Goal: Transaction & Acquisition: Book appointment/travel/reservation

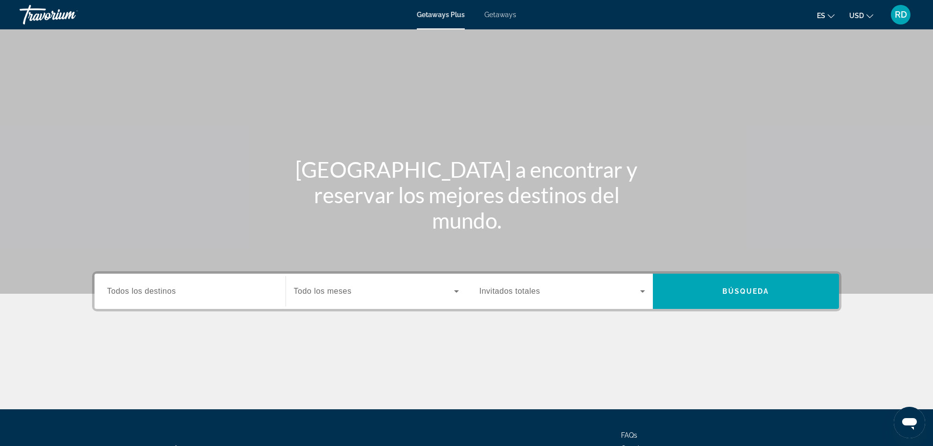
click at [503, 15] on span "Getaways" at bounding box center [501, 15] width 32 height 8
click at [141, 290] on span "Todos los destinos" at bounding box center [141, 291] width 69 height 8
click at [141, 290] on input "Destination Todos los destinos" at bounding box center [190, 292] width 166 height 12
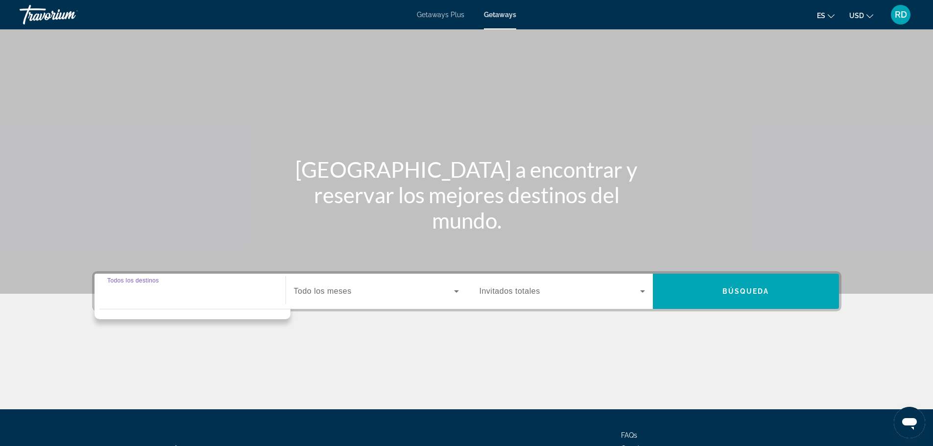
scroll to position [83, 0]
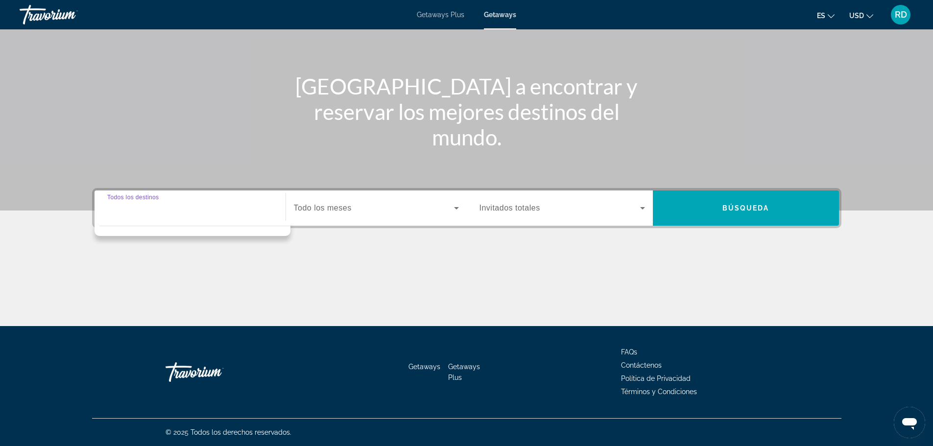
click at [158, 208] on input "Destination Todos los destinos" at bounding box center [190, 209] width 166 height 12
click at [235, 124] on div "Main content" at bounding box center [466, 64] width 933 height 294
click at [186, 206] on input "Destination Todos los destinos" at bounding box center [190, 209] width 166 height 12
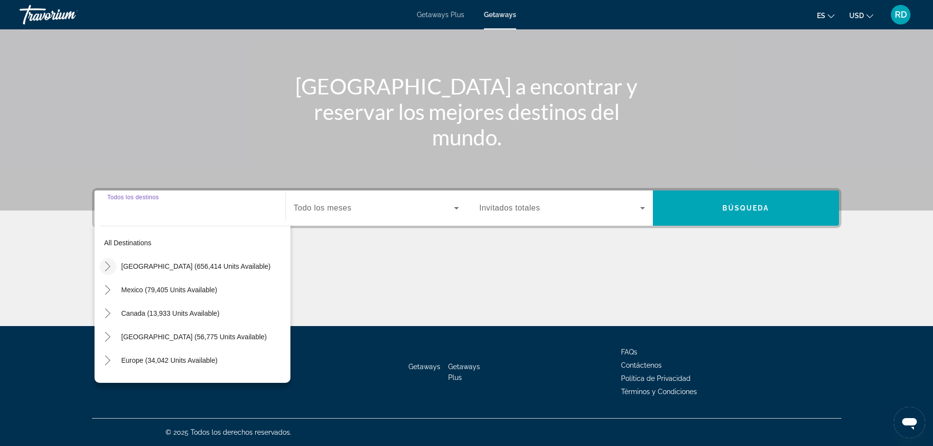
click at [108, 266] on icon "Toggle United States (656,414 units available)" at bounding box center [108, 267] width 10 height 10
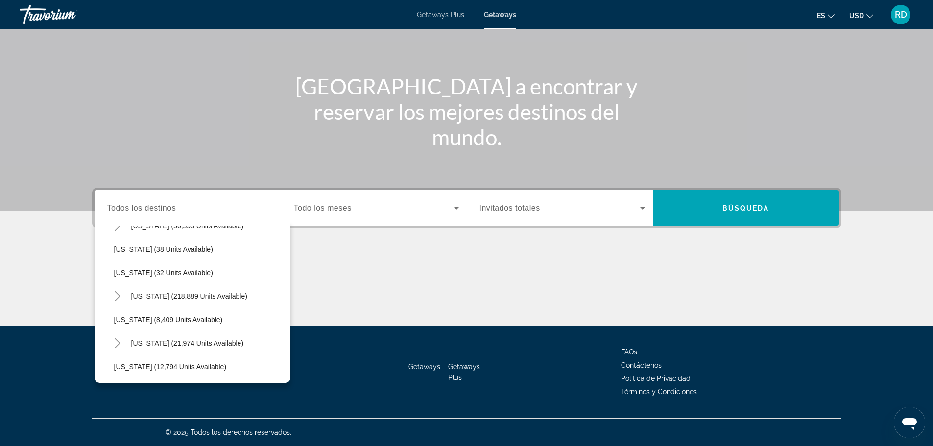
scroll to position [175, 0]
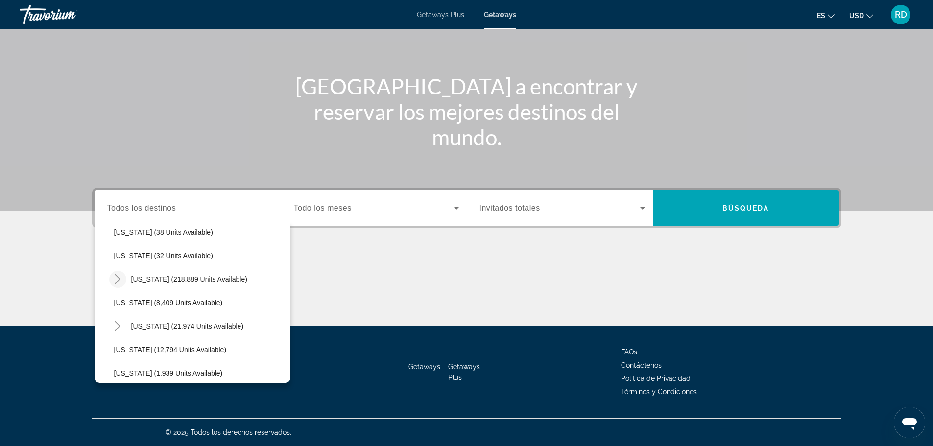
click at [114, 282] on icon "Toggle Florida (218,889 units available)" at bounding box center [118, 279] width 10 height 10
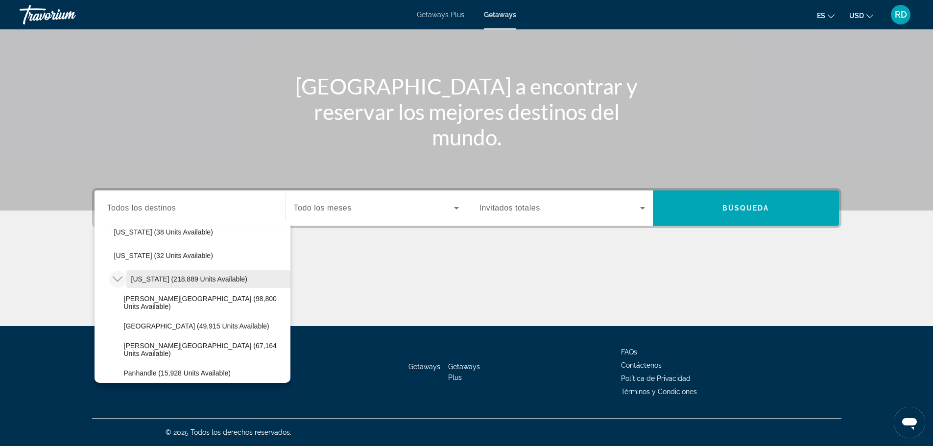
scroll to position [224, 0]
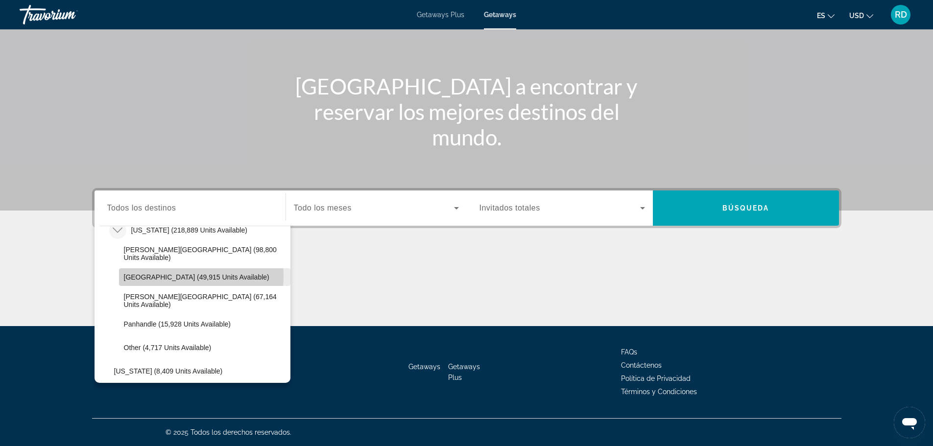
click at [191, 276] on span "[GEOGRAPHIC_DATA] (49,915 units available)" at bounding box center [197, 277] width 146 height 8
type input "**********"
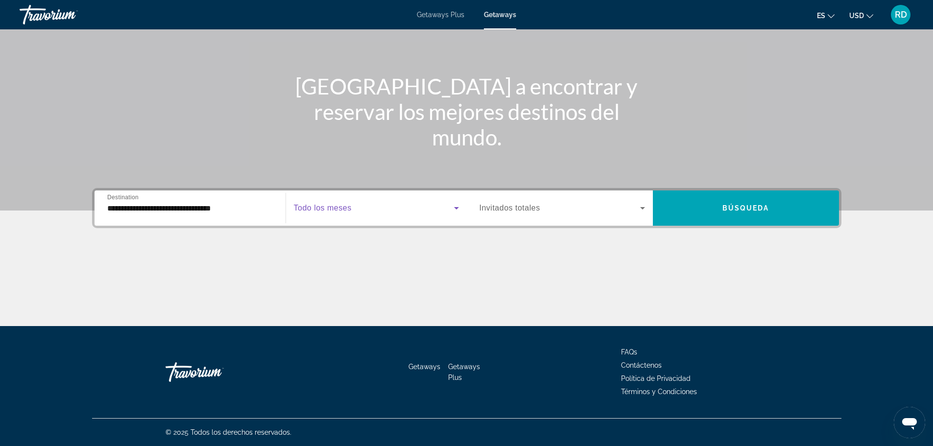
click at [454, 208] on icon "Search widget" at bounding box center [457, 208] width 12 height 12
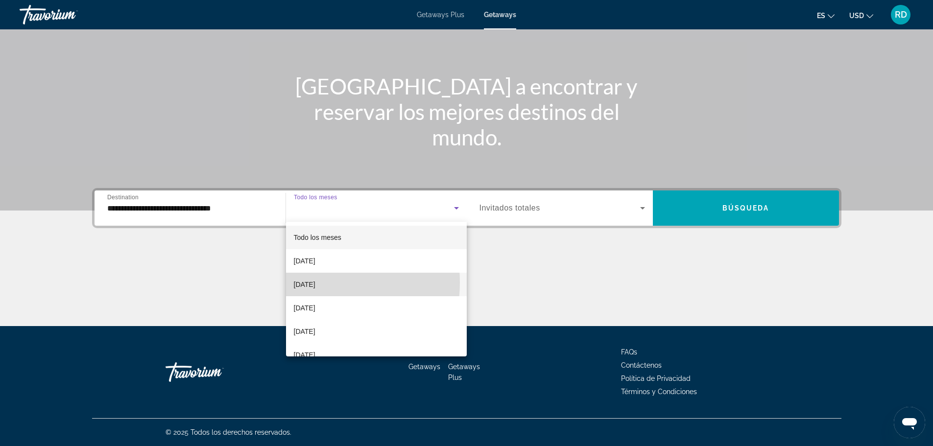
click at [311, 283] on span "[DATE]" at bounding box center [305, 285] width 22 height 12
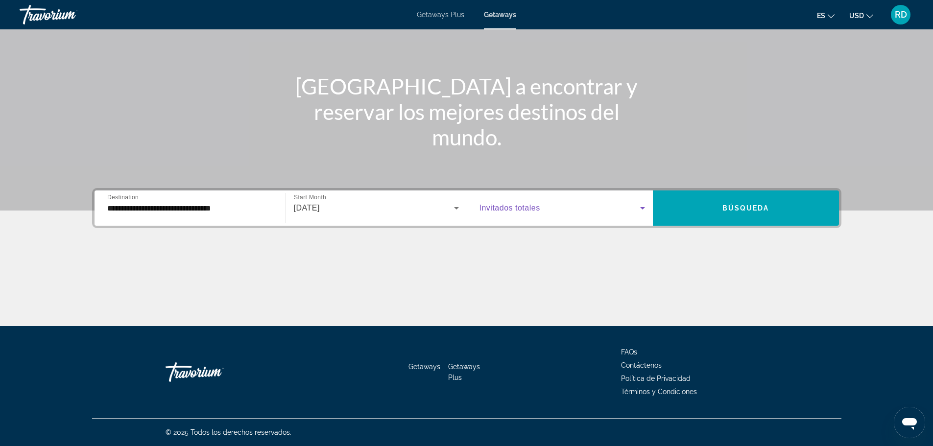
click at [622, 213] on span "Search widget" at bounding box center [560, 208] width 161 height 12
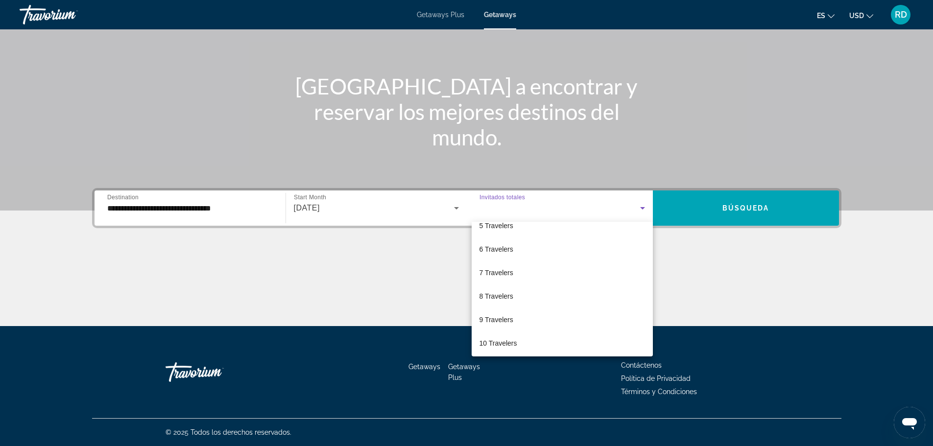
scroll to position [108, 0]
click at [500, 293] on span "8 Travelers" at bounding box center [497, 294] width 34 height 12
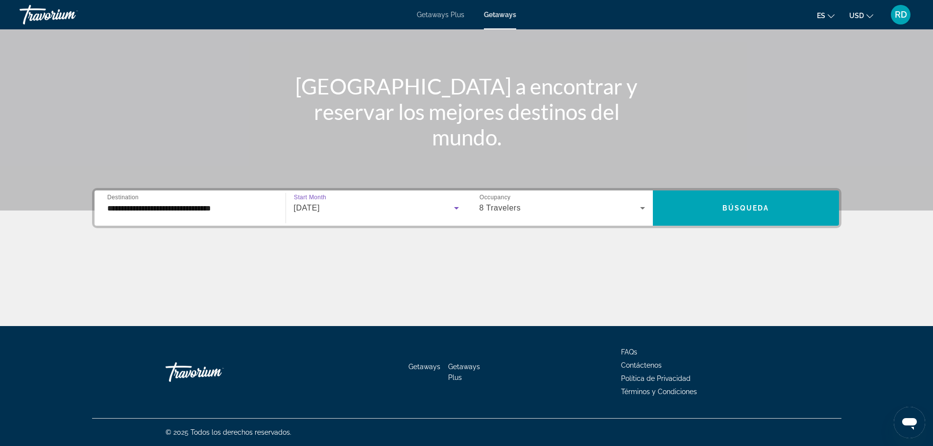
click at [457, 209] on icon "Search widget" at bounding box center [457, 208] width 12 height 12
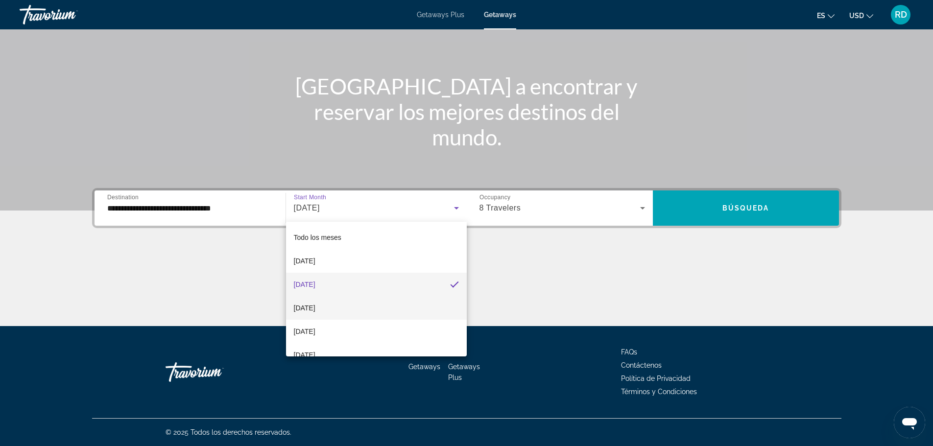
click at [348, 307] on mat-option "[DATE]" at bounding box center [376, 308] width 181 height 24
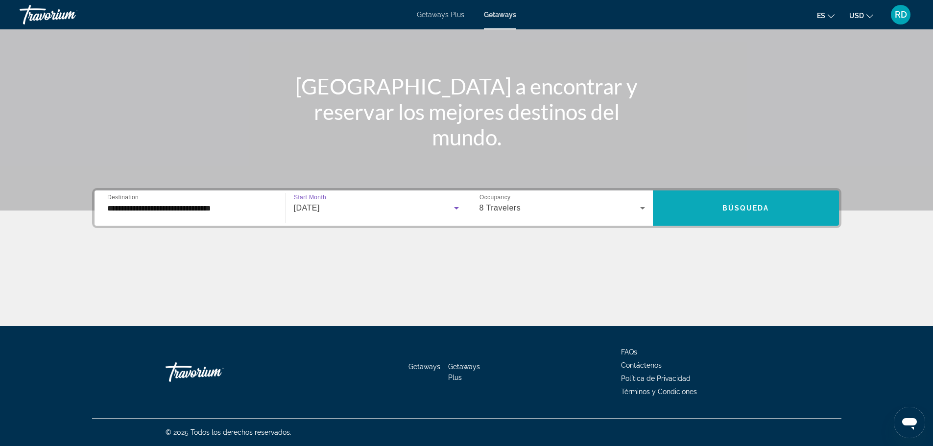
click at [712, 207] on span "Search widget" at bounding box center [746, 208] width 186 height 24
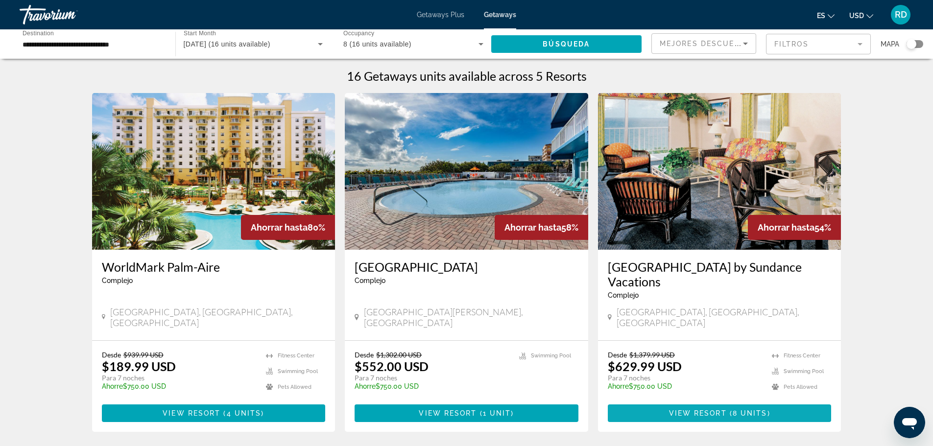
click at [709, 410] on span "View Resort" at bounding box center [698, 414] width 58 height 8
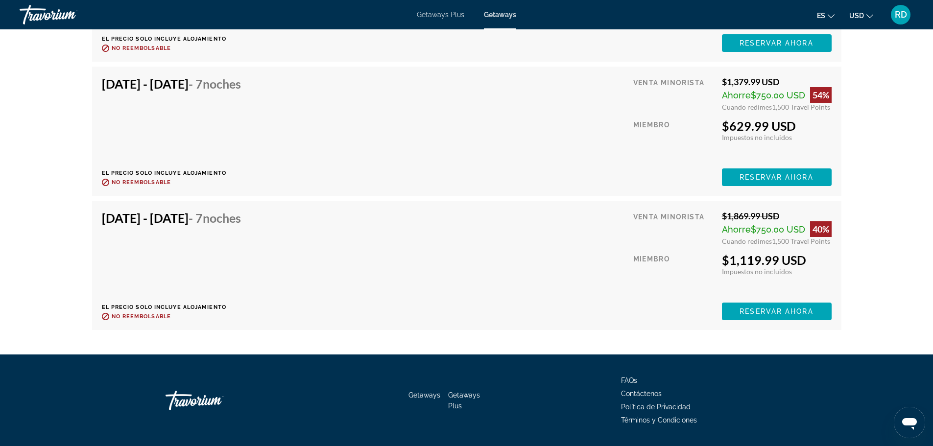
scroll to position [2113, 0]
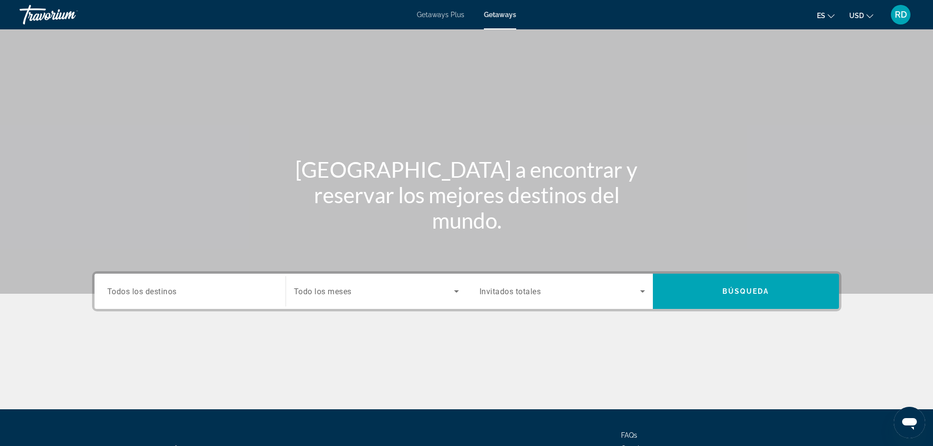
click at [503, 14] on span "Getaways" at bounding box center [500, 15] width 32 height 8
click at [159, 293] on span "Todos los destinos" at bounding box center [142, 291] width 70 height 9
click at [159, 293] on input "Destination Todos los destinos" at bounding box center [190, 292] width 166 height 12
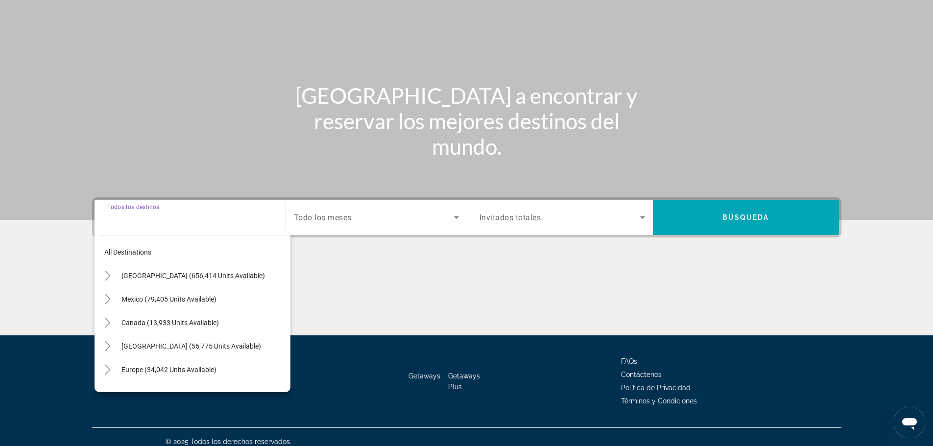
scroll to position [83, 0]
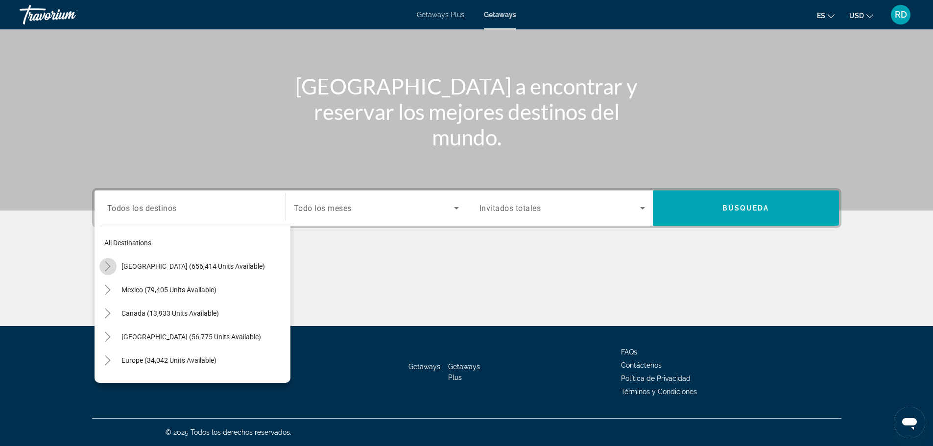
click at [107, 268] on icon "Toggle United States (656,414 units available)" at bounding box center [108, 267] width 10 height 10
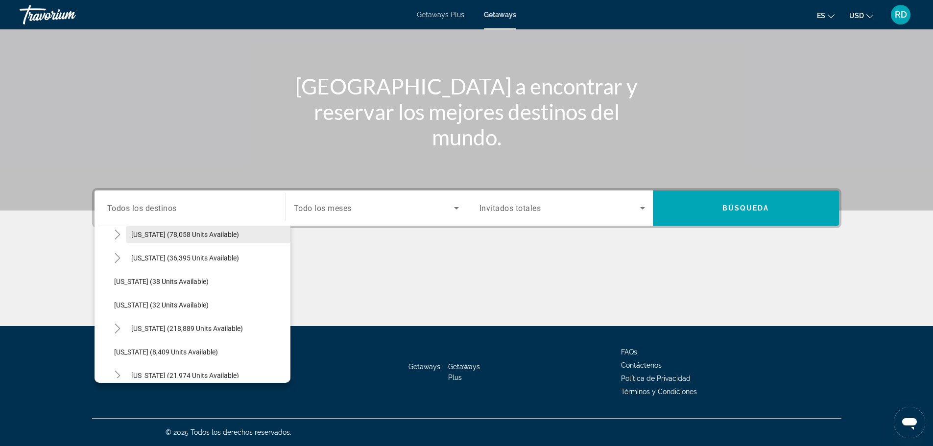
scroll to position [126, 0]
click at [115, 331] on icon "Toggle Florida (218,889 units available)" at bounding box center [118, 328] width 10 height 10
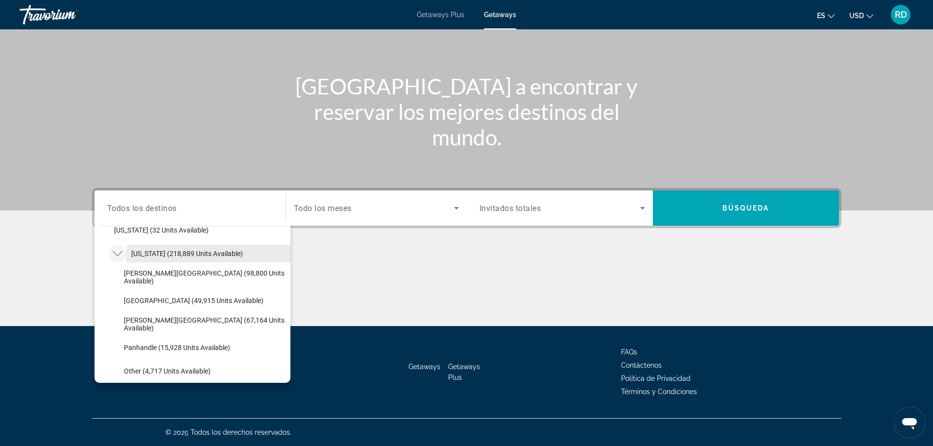
scroll to position [224, 0]
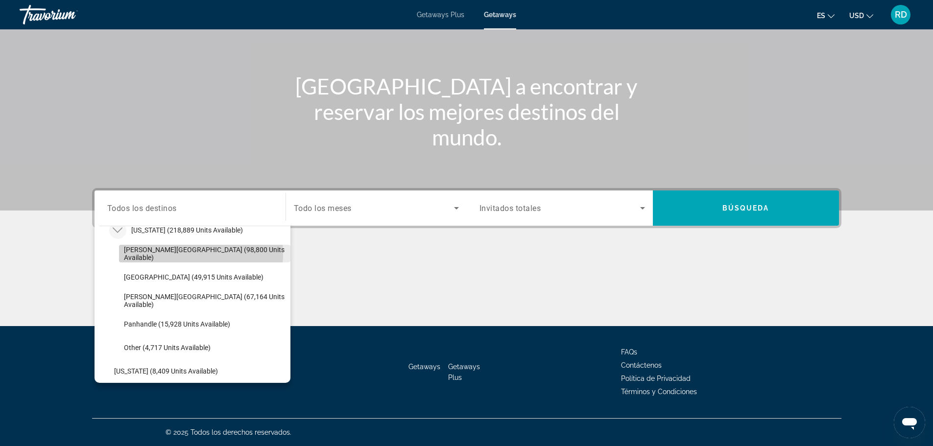
click at [186, 254] on span "[PERSON_NAME][GEOGRAPHIC_DATA] (98,800 units available)" at bounding box center [205, 254] width 162 height 16
type input "**********"
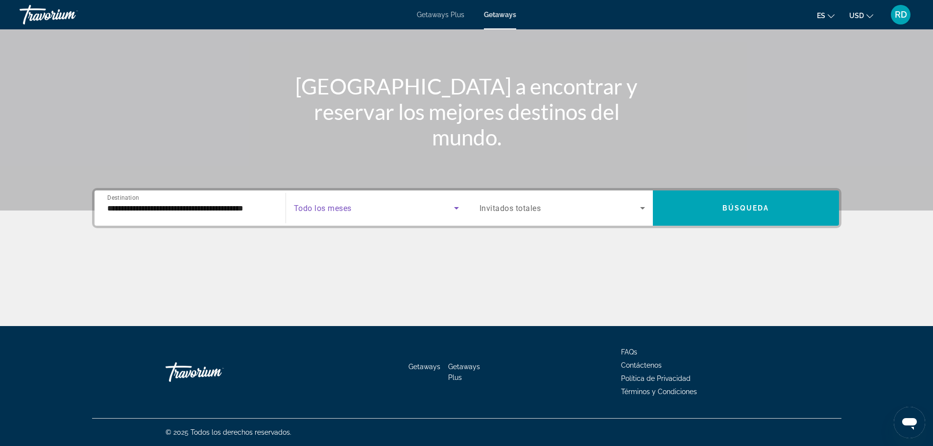
click at [456, 208] on icon "Search widget" at bounding box center [456, 208] width 5 height 2
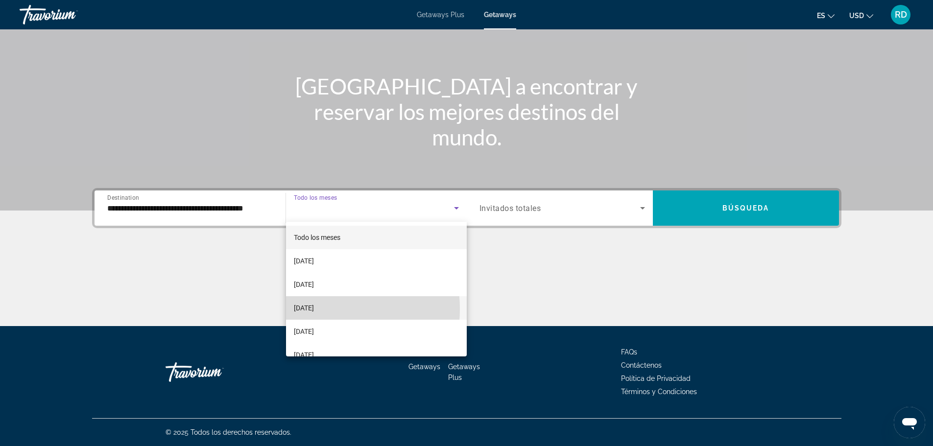
click at [314, 309] on span "[DATE]" at bounding box center [304, 308] width 20 height 12
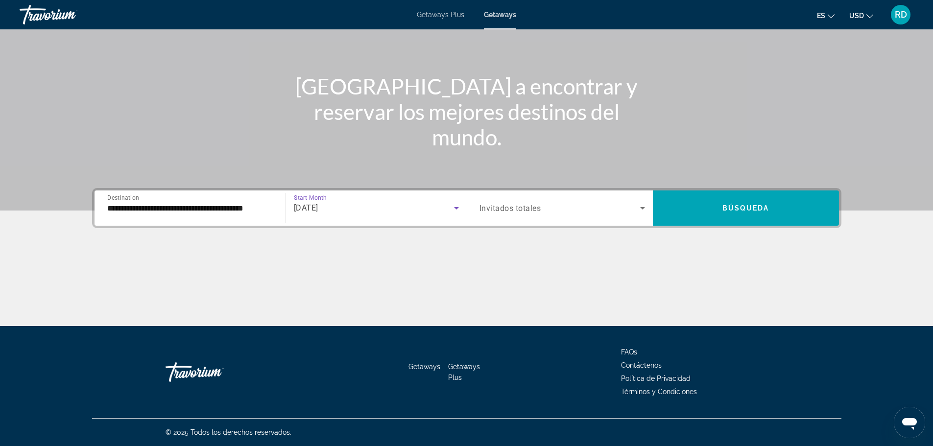
click at [642, 209] on icon "Search widget" at bounding box center [642, 208] width 5 height 2
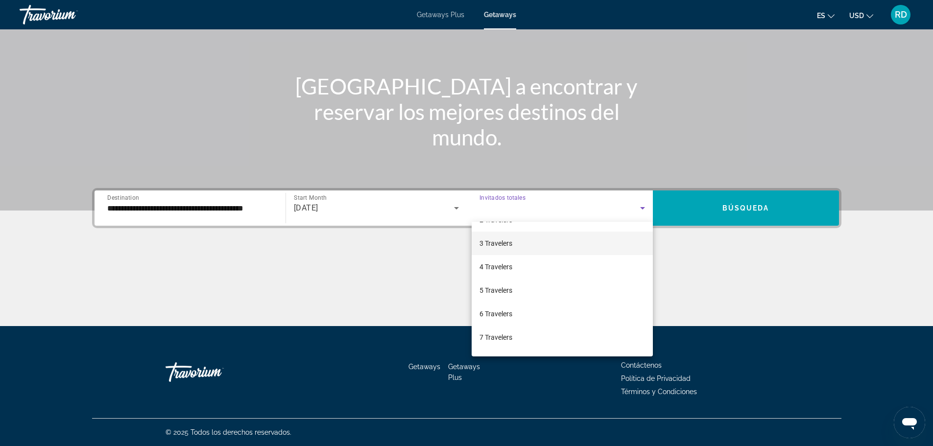
scroll to position [108, 0]
click at [497, 294] on span "8 Travelers" at bounding box center [496, 294] width 33 height 12
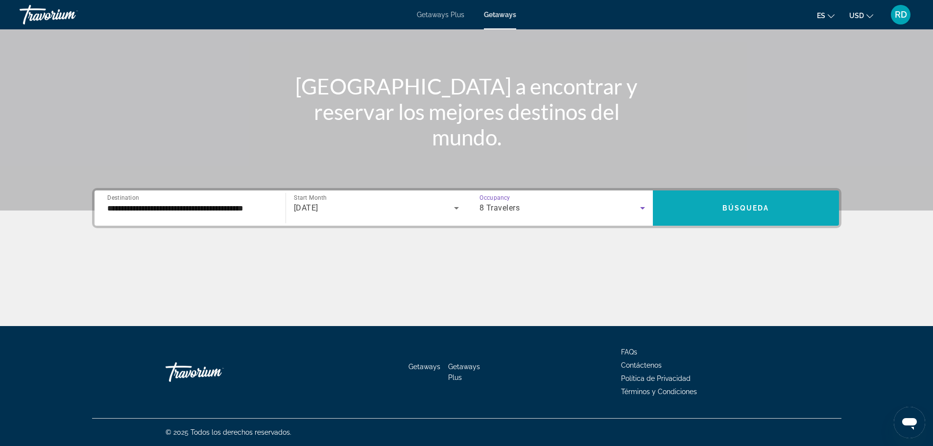
click at [729, 202] on span "Search widget" at bounding box center [746, 208] width 186 height 24
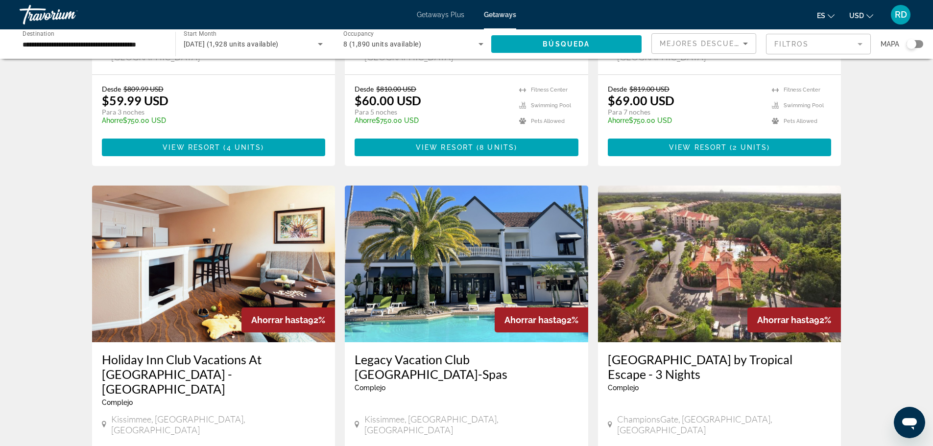
scroll to position [1029, 0]
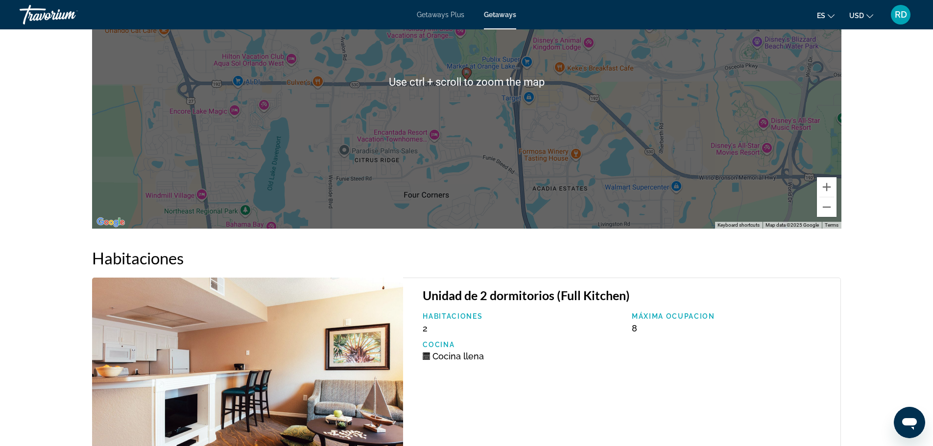
scroll to position [1813, 0]
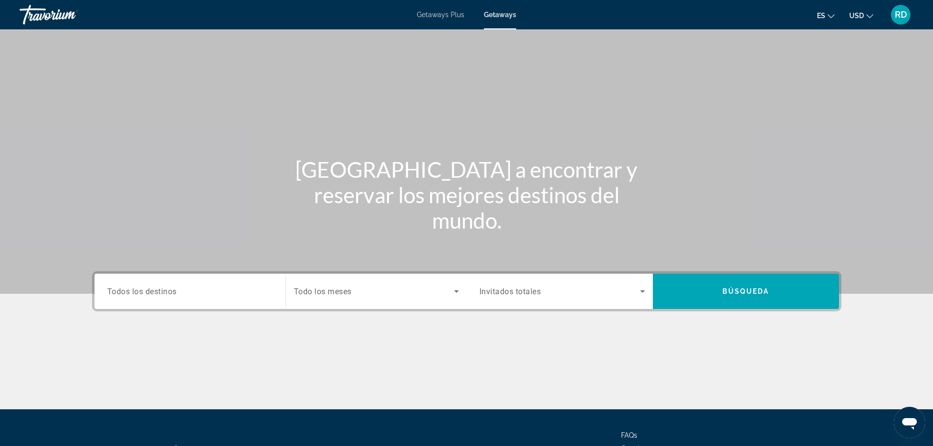
click at [171, 292] on span "Todos los destinos" at bounding box center [142, 291] width 70 height 9
click at [171, 292] on input "Destination Todos los destinos" at bounding box center [190, 292] width 166 height 12
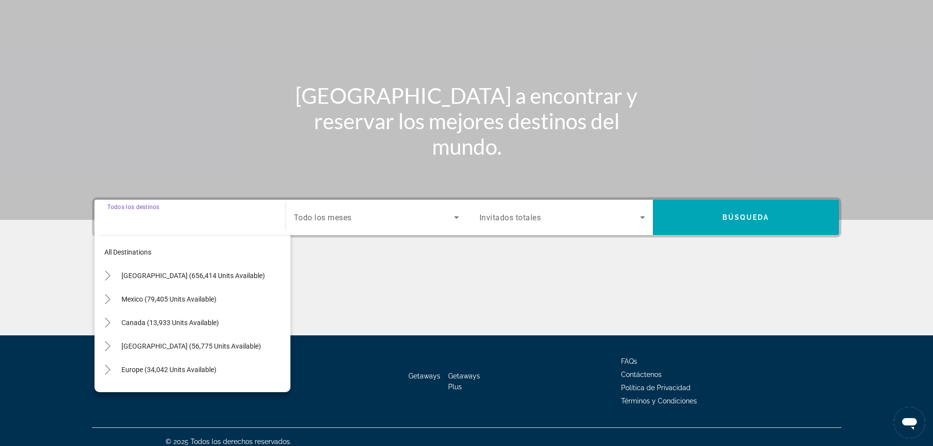
scroll to position [83, 0]
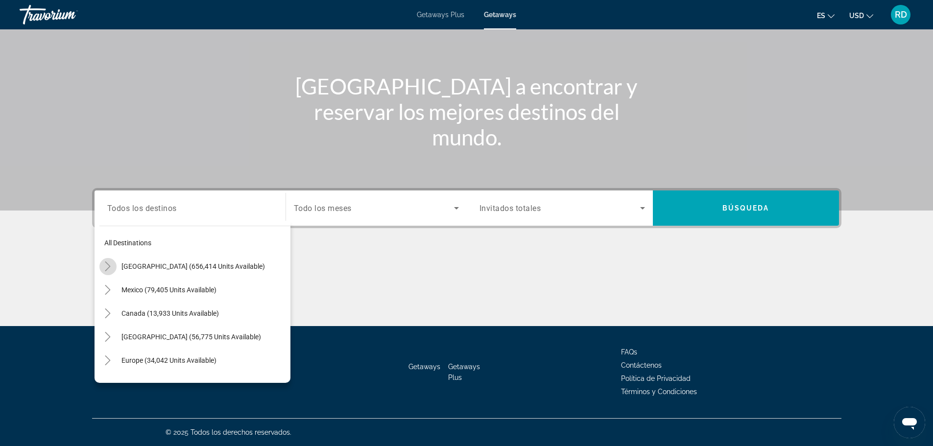
click at [108, 267] on icon "Toggle United States (656,414 units available)" at bounding box center [108, 267] width 10 height 10
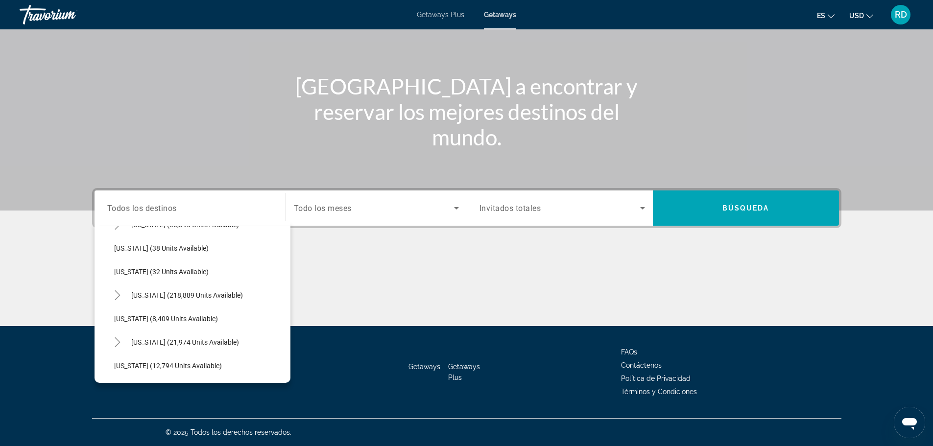
scroll to position [175, 0]
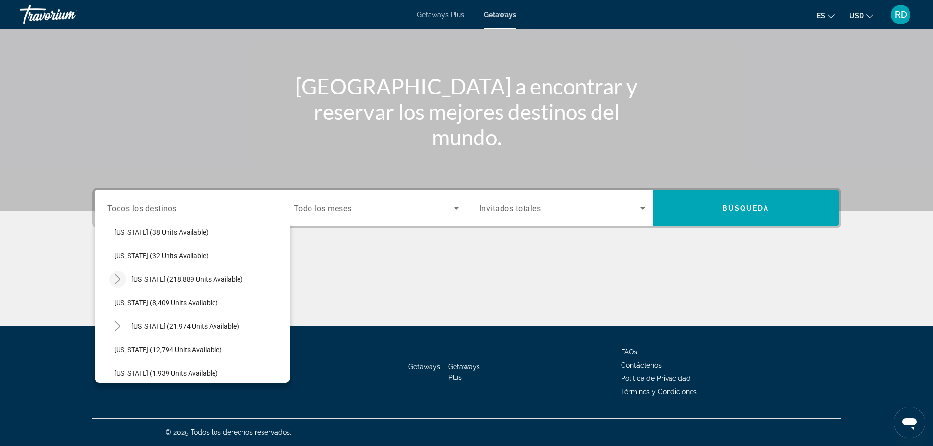
click at [116, 280] on icon "Toggle Florida (218,889 units available)" at bounding box center [118, 279] width 10 height 10
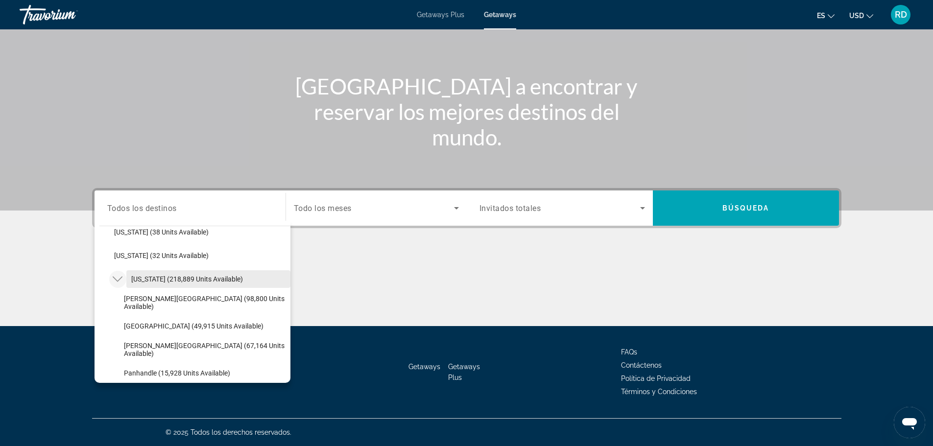
scroll to position [224, 0]
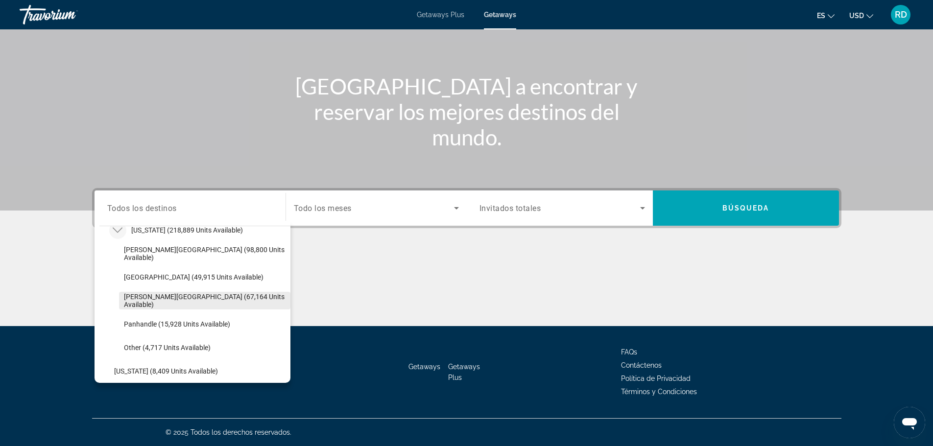
click at [163, 301] on span "[PERSON_NAME][GEOGRAPHIC_DATA] (67,164 units available)" at bounding box center [205, 301] width 162 height 16
type input "**********"
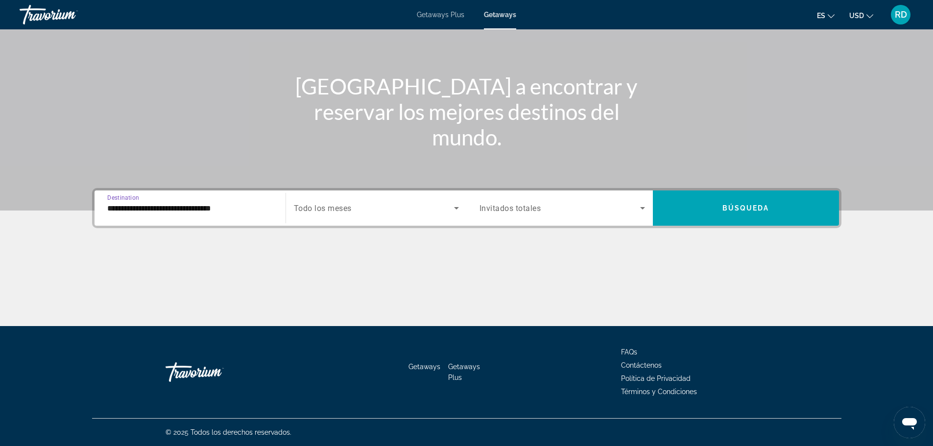
click at [379, 209] on span "Search widget" at bounding box center [374, 208] width 160 height 12
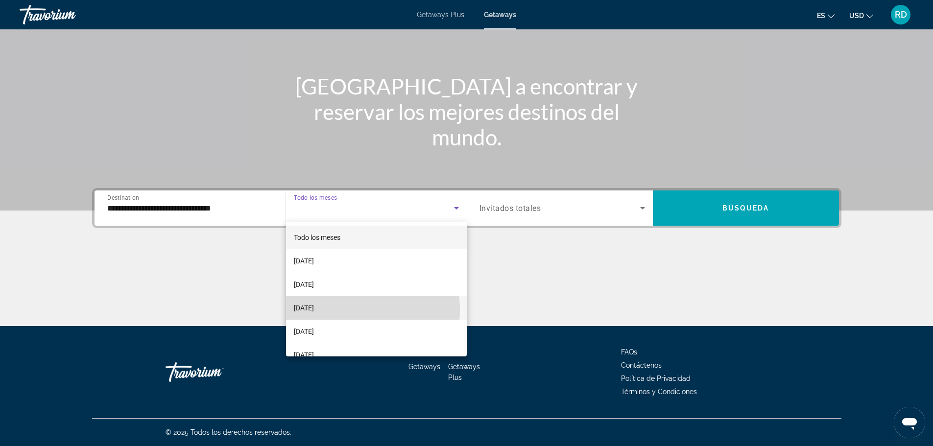
click at [314, 311] on span "[DATE]" at bounding box center [304, 308] width 20 height 12
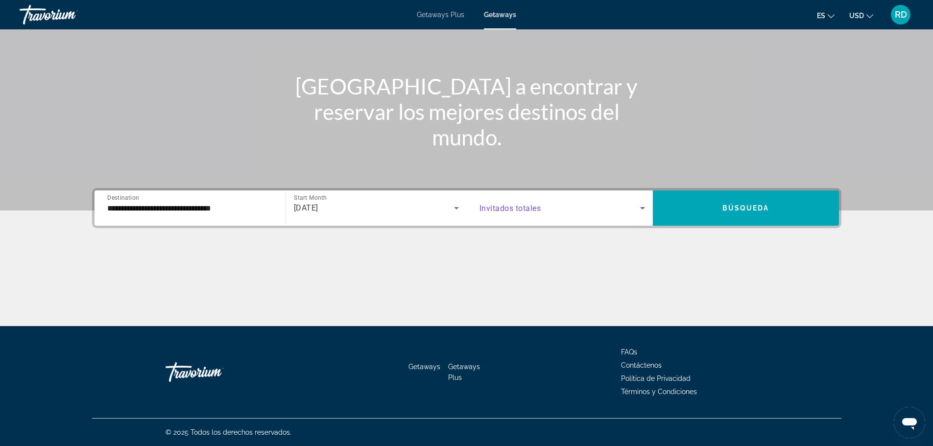
click at [641, 209] on icon "Search widget" at bounding box center [643, 208] width 12 height 12
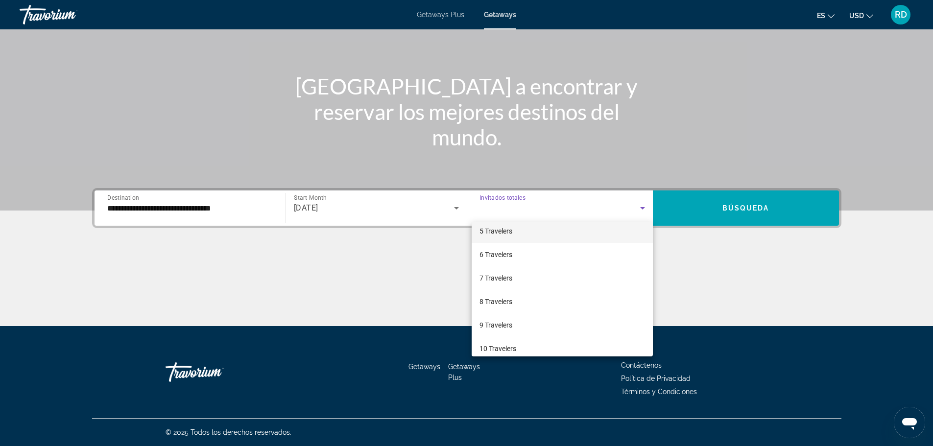
scroll to position [108, 0]
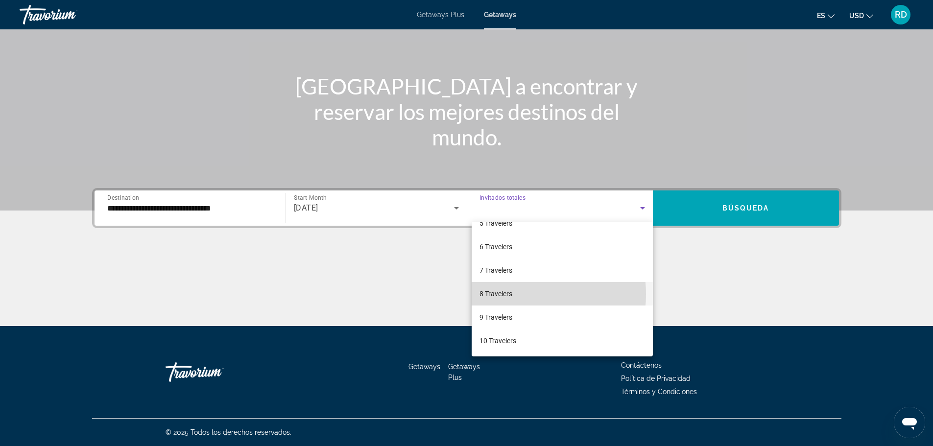
click at [507, 294] on span "8 Travelers" at bounding box center [496, 294] width 33 height 12
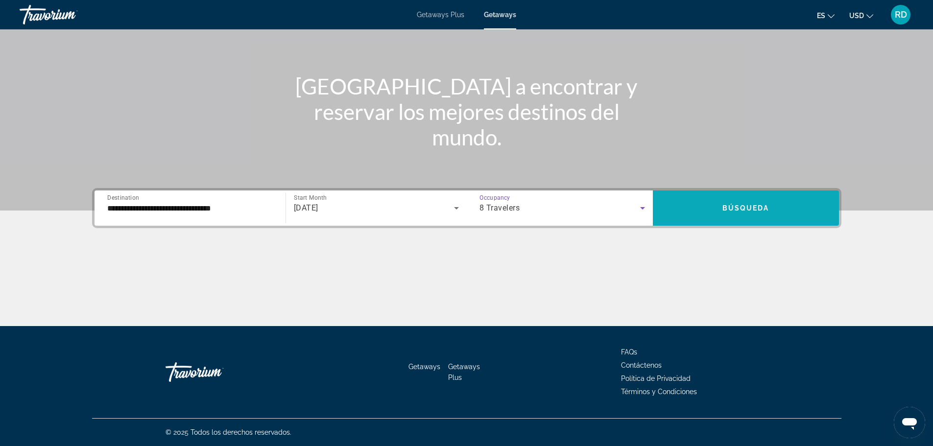
click at [720, 204] on span "Search widget" at bounding box center [746, 208] width 186 height 24
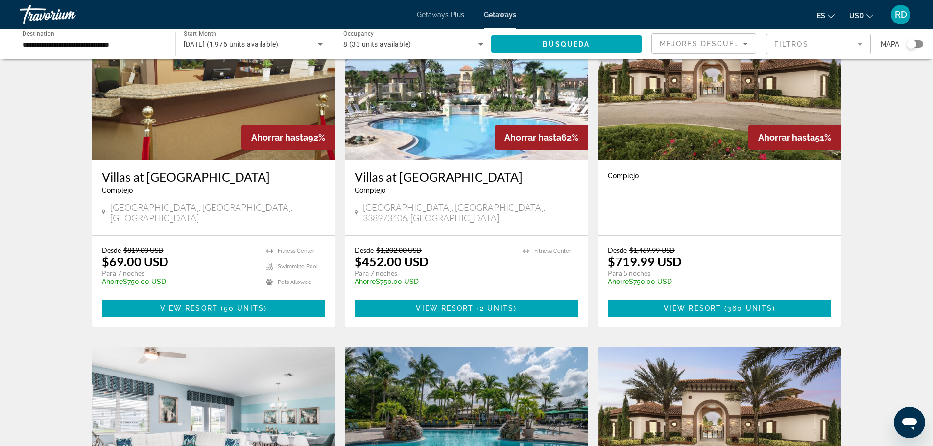
scroll to position [98, 0]
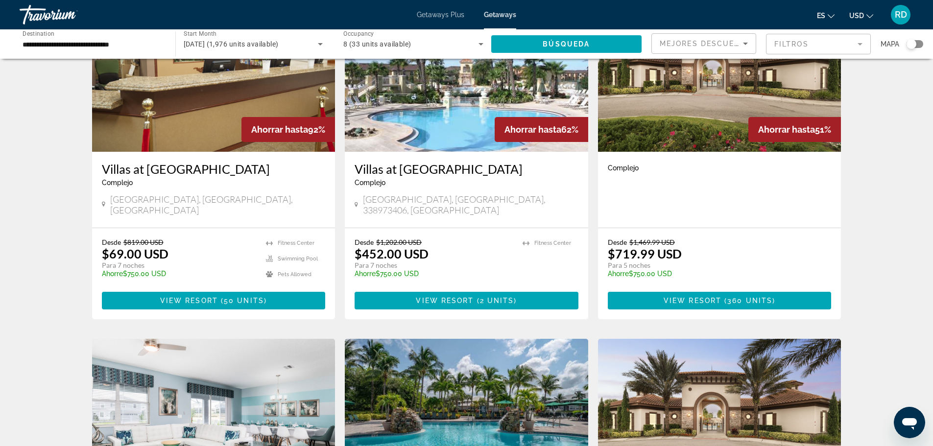
click at [702, 103] on img "Main content" at bounding box center [720, 73] width 244 height 157
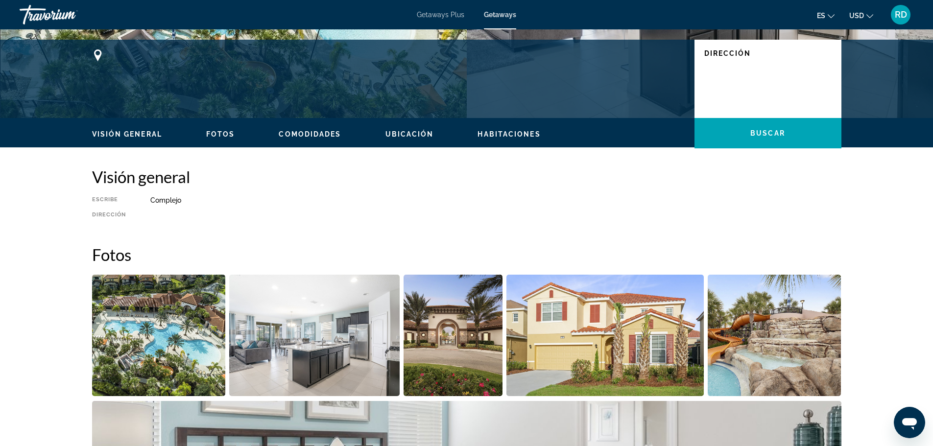
scroll to position [196, 0]
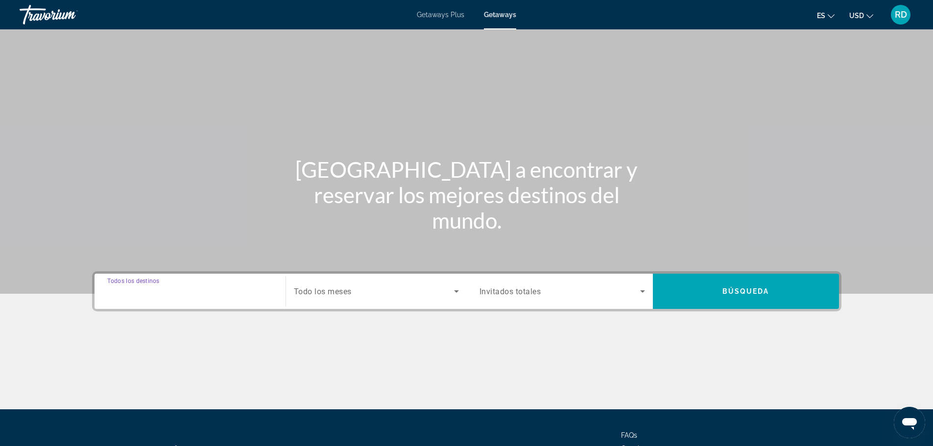
click at [184, 289] on input "Destination Todos los destinos" at bounding box center [190, 292] width 166 height 12
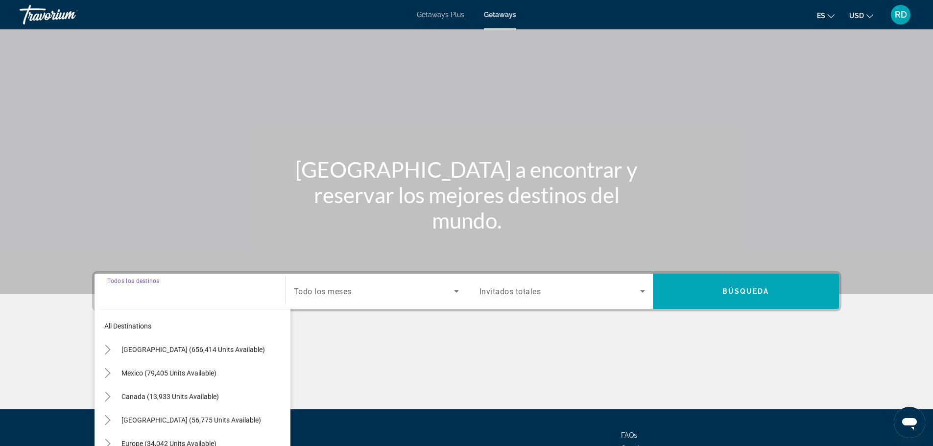
scroll to position [83, 0]
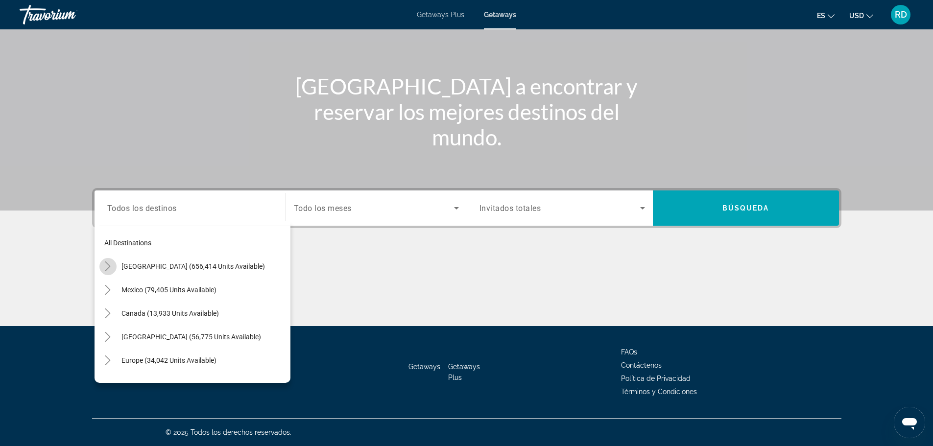
click at [106, 268] on icon "Toggle United States (656,414 units available)" at bounding box center [108, 267] width 10 height 10
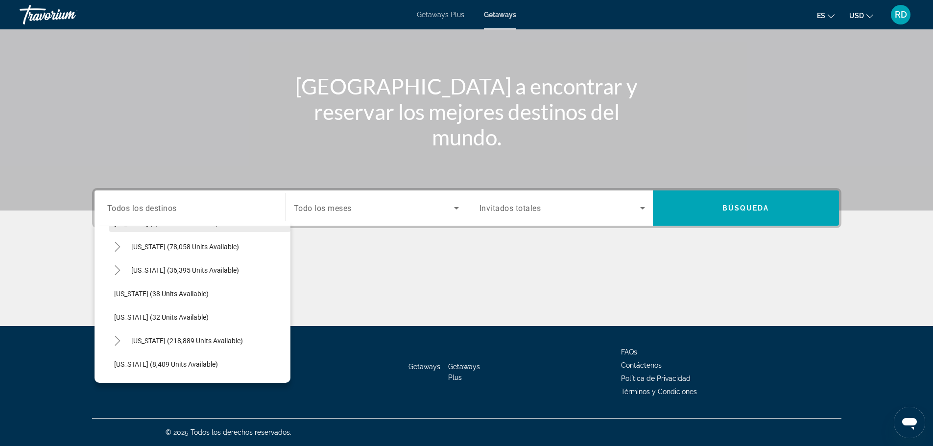
scroll to position [126, 0]
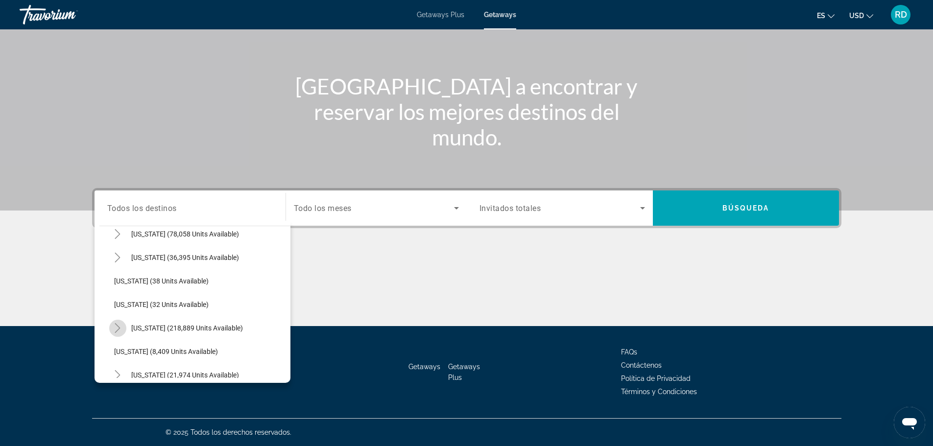
click at [116, 333] on icon "Toggle Florida (218,889 units available)" at bounding box center [117, 328] width 5 height 10
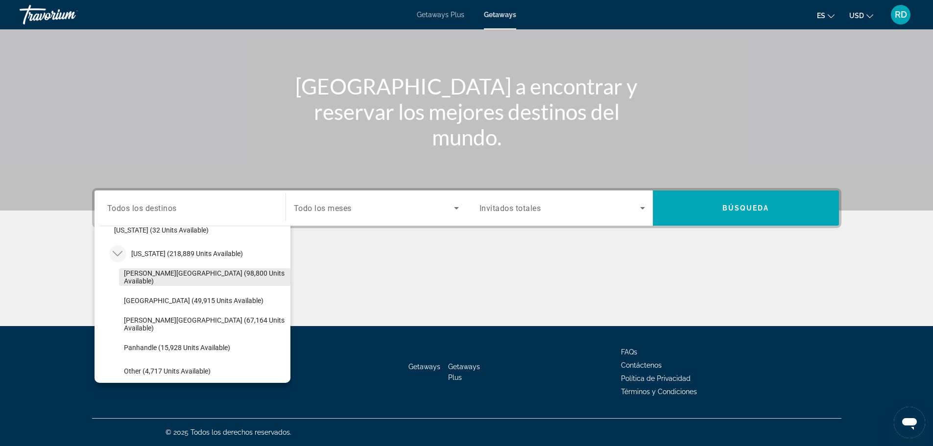
scroll to position [224, 0]
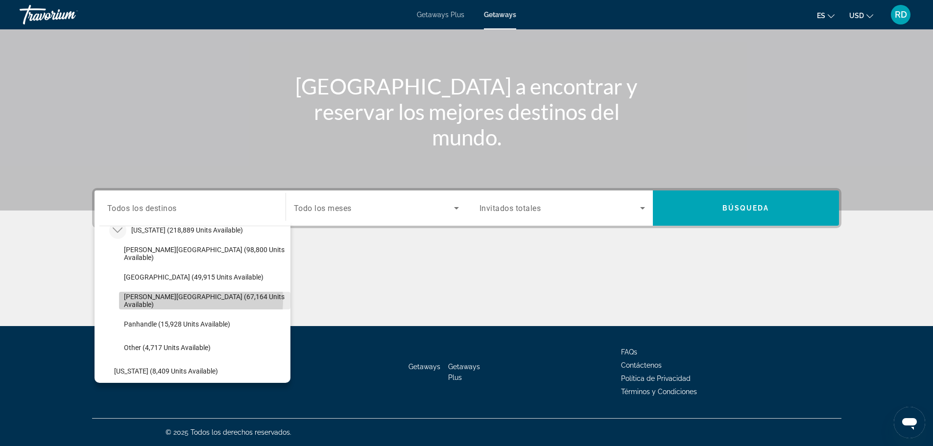
click at [162, 300] on span "[PERSON_NAME][GEOGRAPHIC_DATA] (67,164 units available)" at bounding box center [205, 301] width 162 height 16
type input "**********"
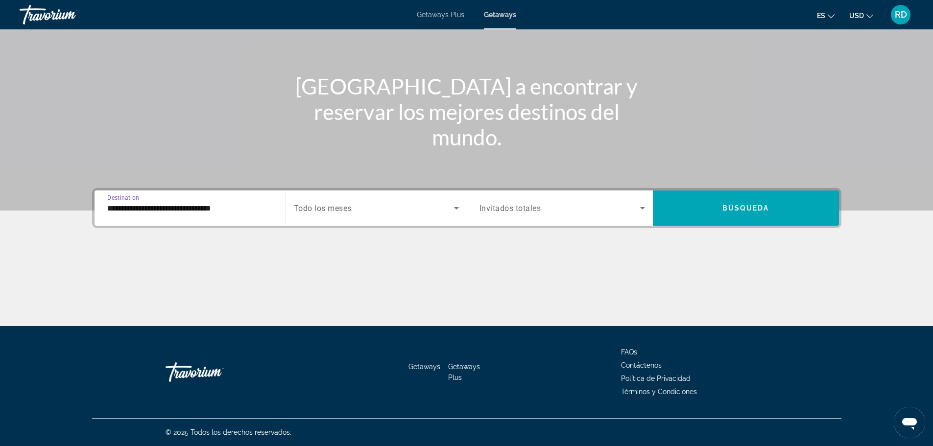
click at [456, 209] on icon "Search widget" at bounding box center [456, 208] width 5 height 2
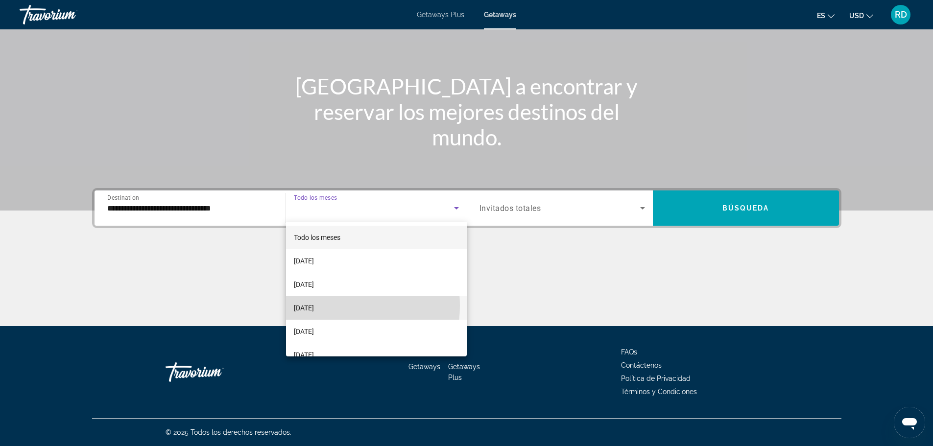
click at [314, 306] on span "[DATE]" at bounding box center [304, 308] width 20 height 12
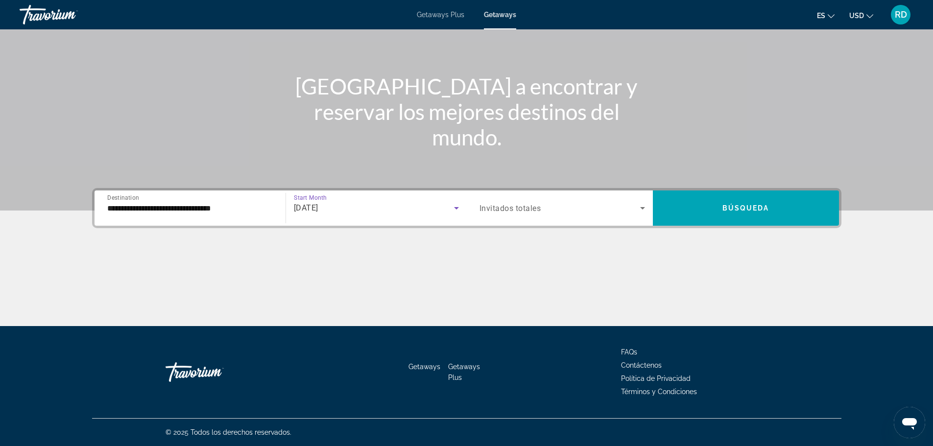
click at [548, 206] on span "Search widget" at bounding box center [560, 208] width 161 height 12
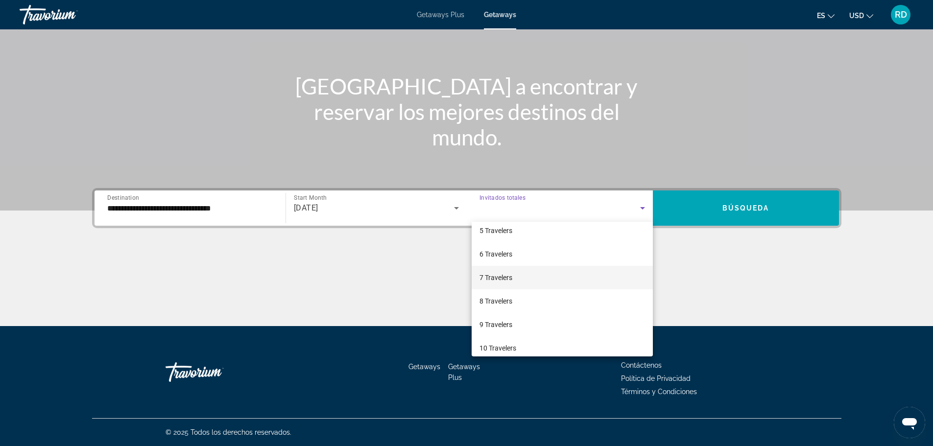
scroll to position [108, 0]
click at [516, 293] on mat-option "8 Travelers" at bounding box center [562, 294] width 181 height 24
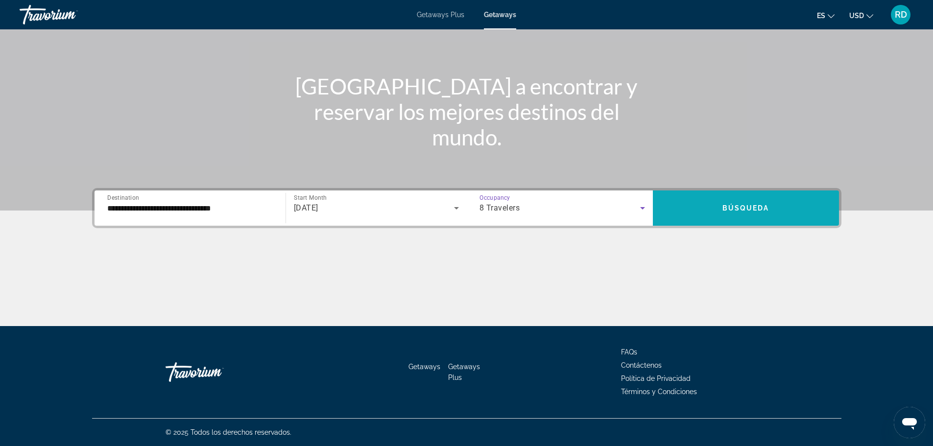
click at [718, 209] on span "Search widget" at bounding box center [746, 208] width 186 height 24
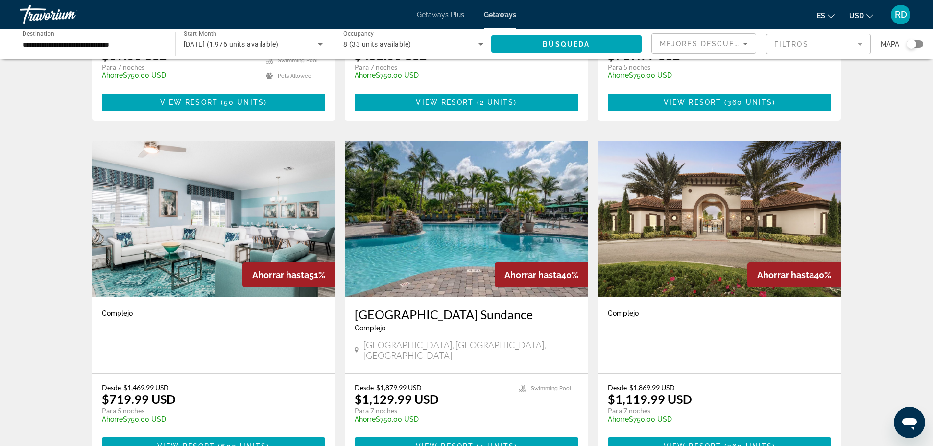
scroll to position [294, 0]
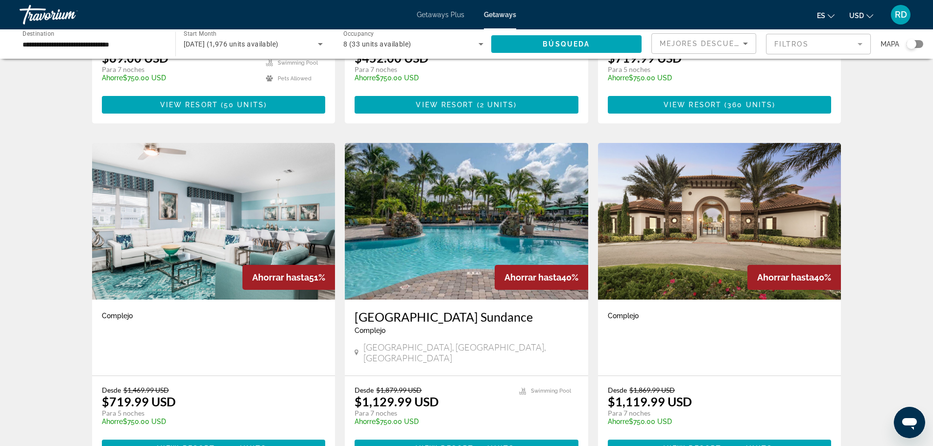
click at [427, 234] on img "Main content" at bounding box center [467, 221] width 244 height 157
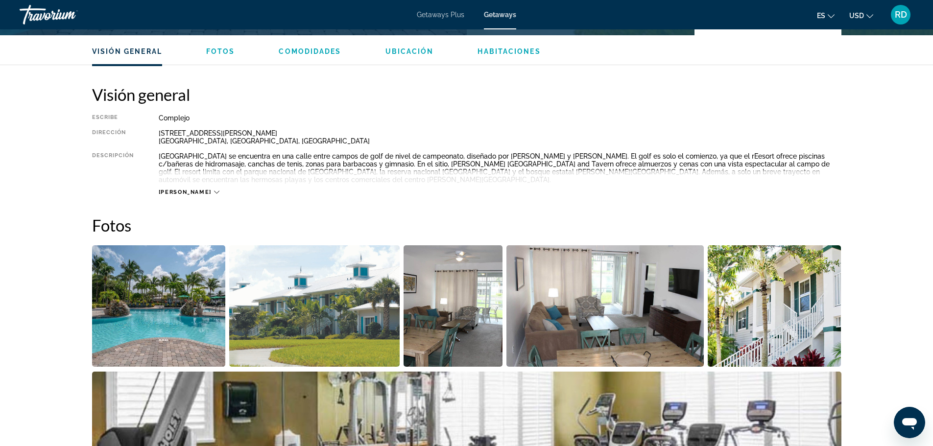
scroll to position [294, 0]
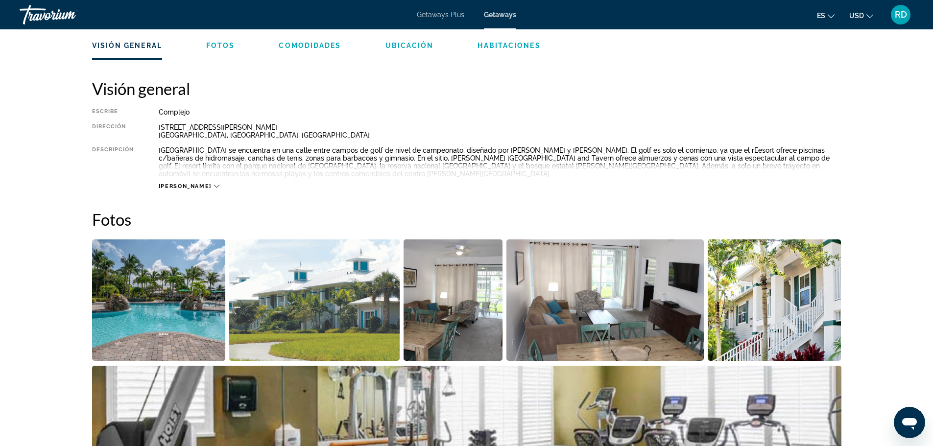
click at [172, 186] on span "[PERSON_NAME]" at bounding box center [185, 186] width 53 height 6
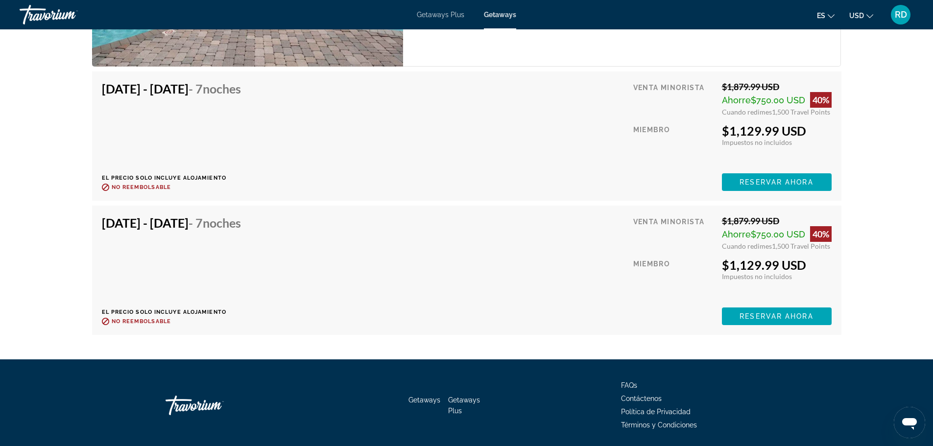
scroll to position [1662, 0]
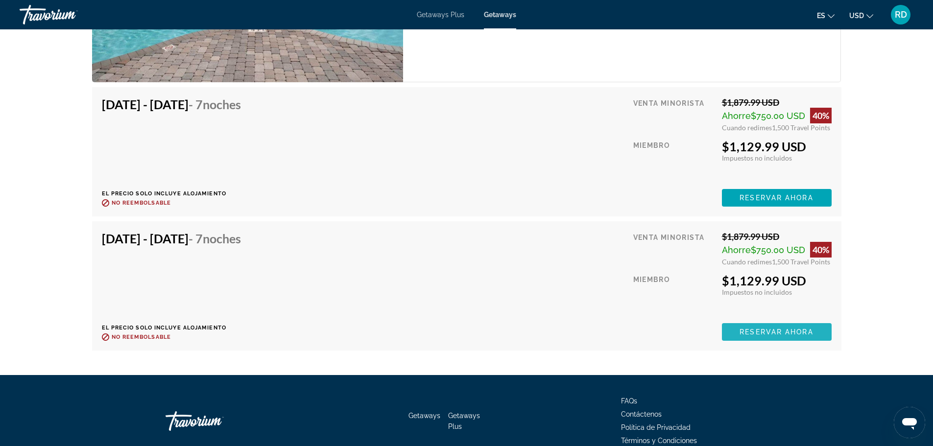
click at [761, 331] on span "Reservar ahora" at bounding box center [776, 332] width 73 height 8
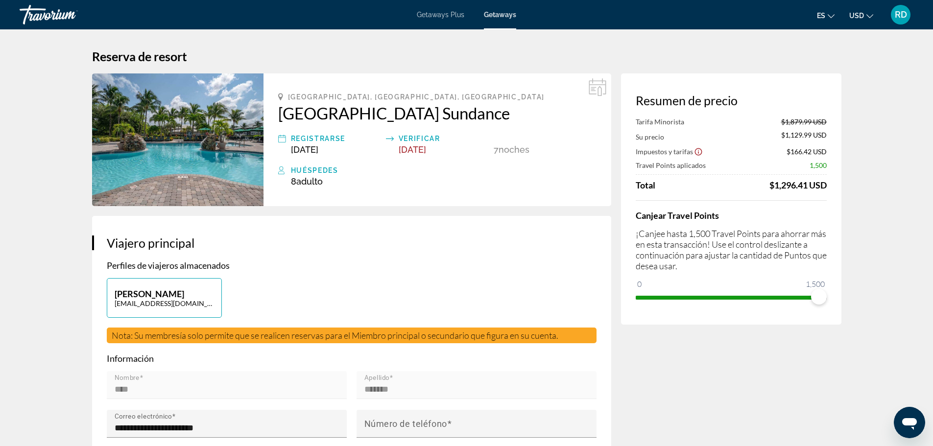
drag, startPoint x: 273, startPoint y: 85, endPoint x: 526, endPoint y: 122, distance: 255.6
click at [526, 122] on div "[GEOGRAPHIC_DATA], [GEOGRAPHIC_DATA], [GEOGRAPHIC_DATA] Greenlinks Golf Resort …" at bounding box center [438, 139] width 348 height 133
copy div "[GEOGRAPHIC_DATA], [GEOGRAPHIC_DATA], [GEOGRAPHIC_DATA] Greenlinks Golf Resort …"
click at [545, 125] on div "[GEOGRAPHIC_DATA], [GEOGRAPHIC_DATA], [GEOGRAPHIC_DATA] Greenlinks Golf Resort …" at bounding box center [438, 139] width 348 height 133
